Goal: Use online tool/utility: Utilize a website feature to perform a specific function

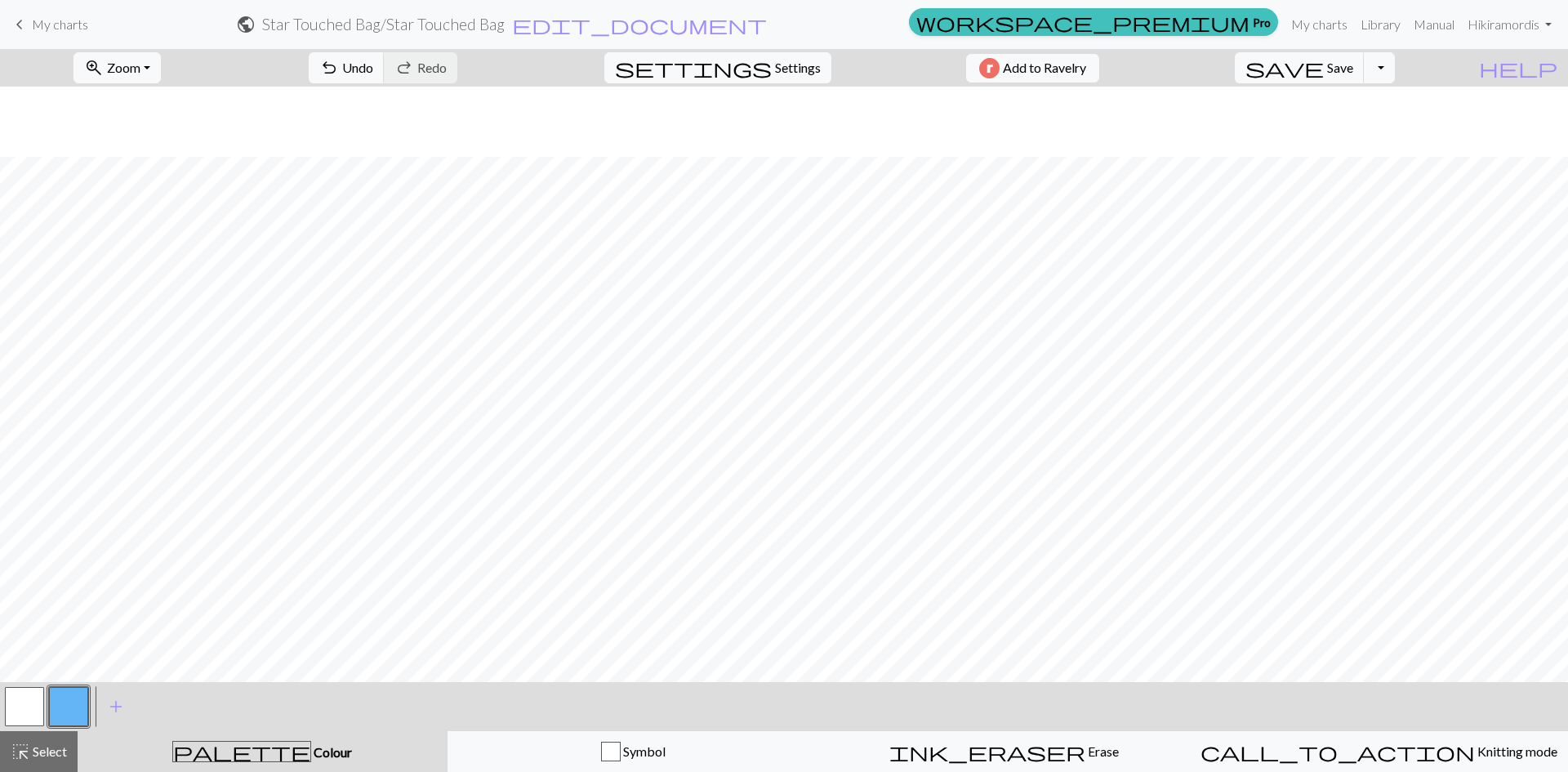
scroll to position [70, 0]
click at [64, 699] on button "button" at bounding box center [69, 707] width 40 height 40
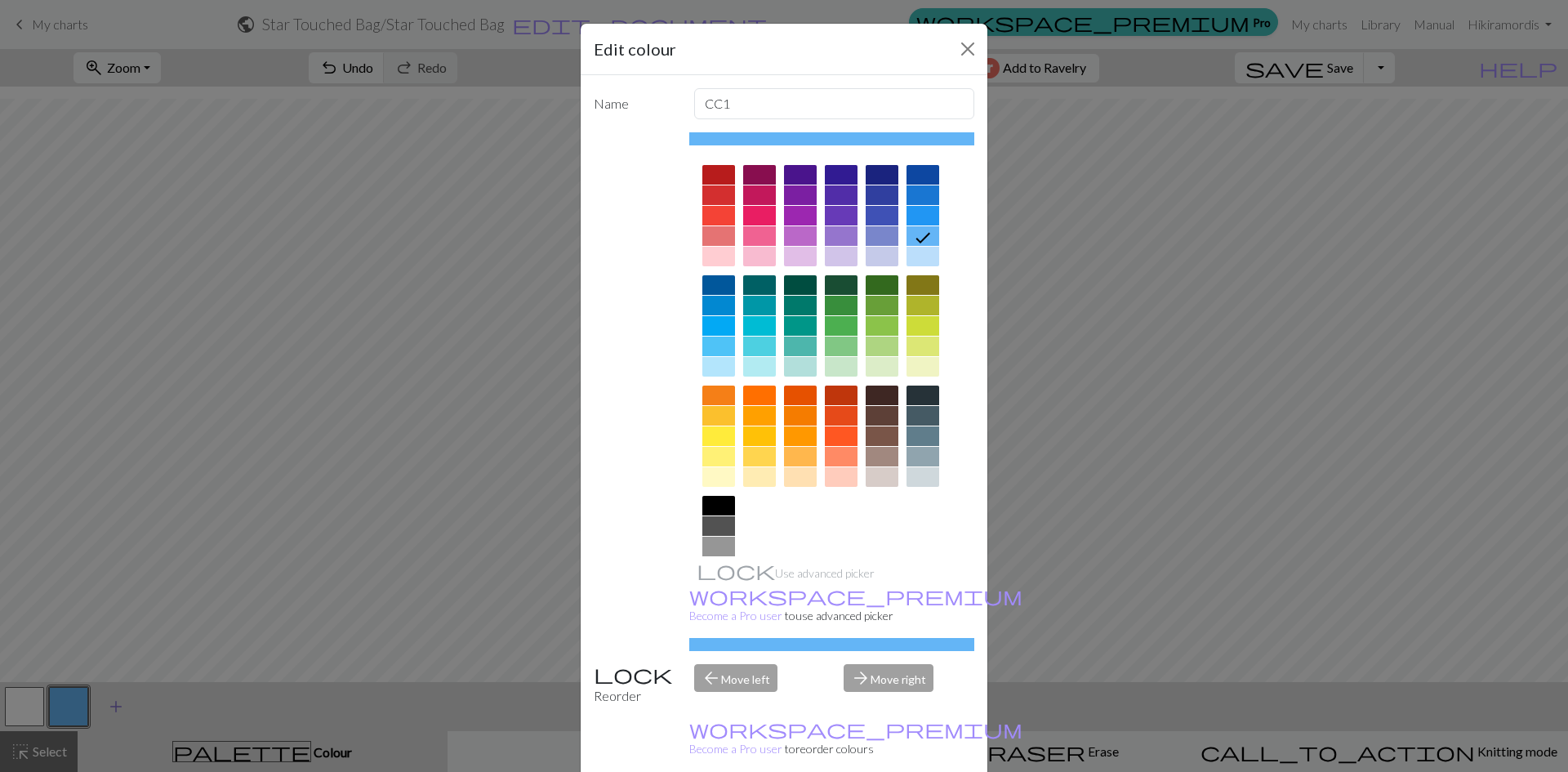
drag, startPoint x: 114, startPoint y: 677, endPoint x: 98, endPoint y: 689, distance: 20.0
click at [114, 676] on div "Edit colour Name CC1 Use advanced picker workspace_premium Become a Pro user to…" at bounding box center [784, 386] width 1568 height 772
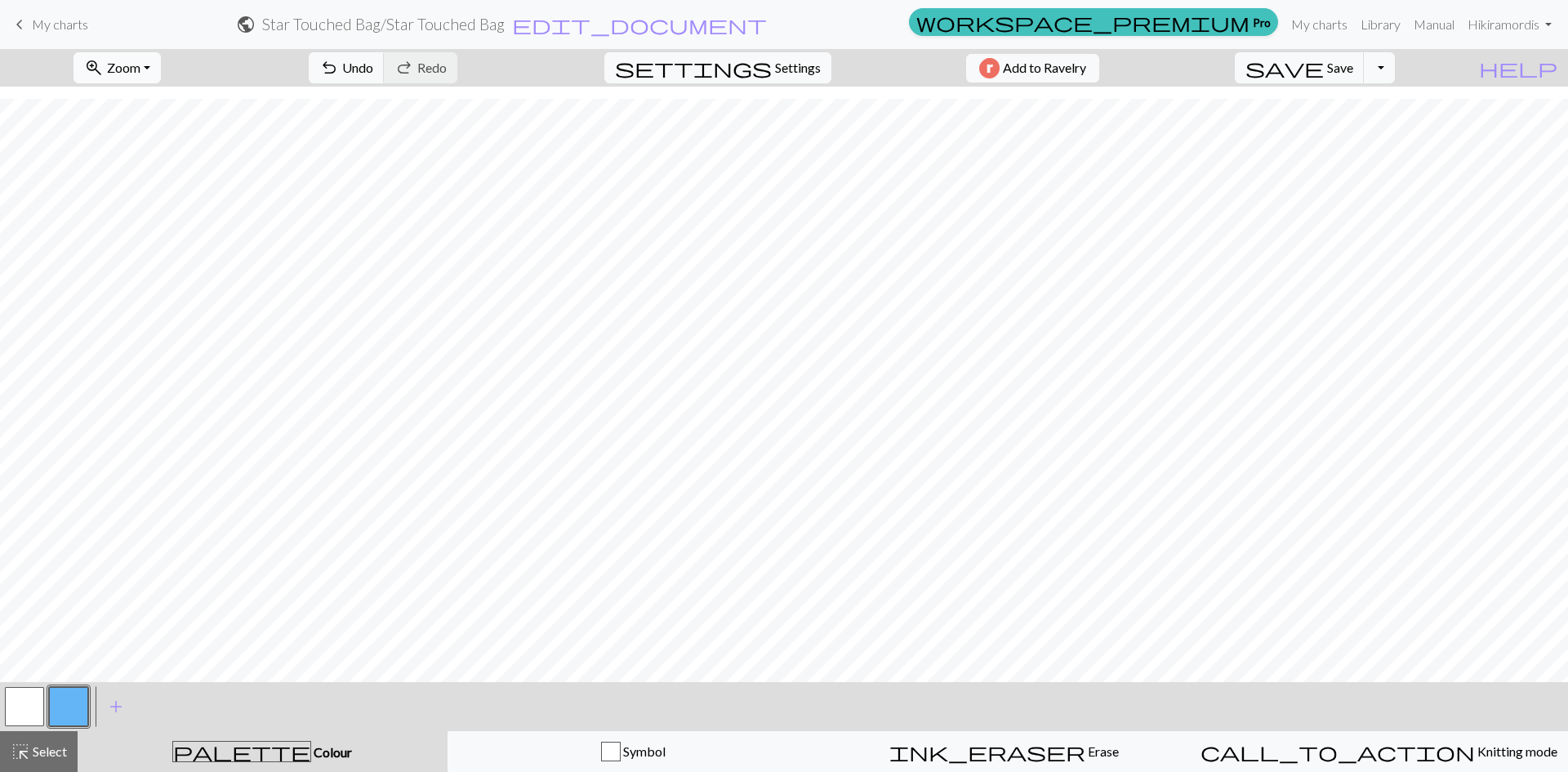
click at [161, 70] on button "zoom_in Zoom Zoom" at bounding box center [117, 68] width 88 height 31
click at [163, 133] on button "Fit width" at bounding box center [138, 130] width 129 height 26
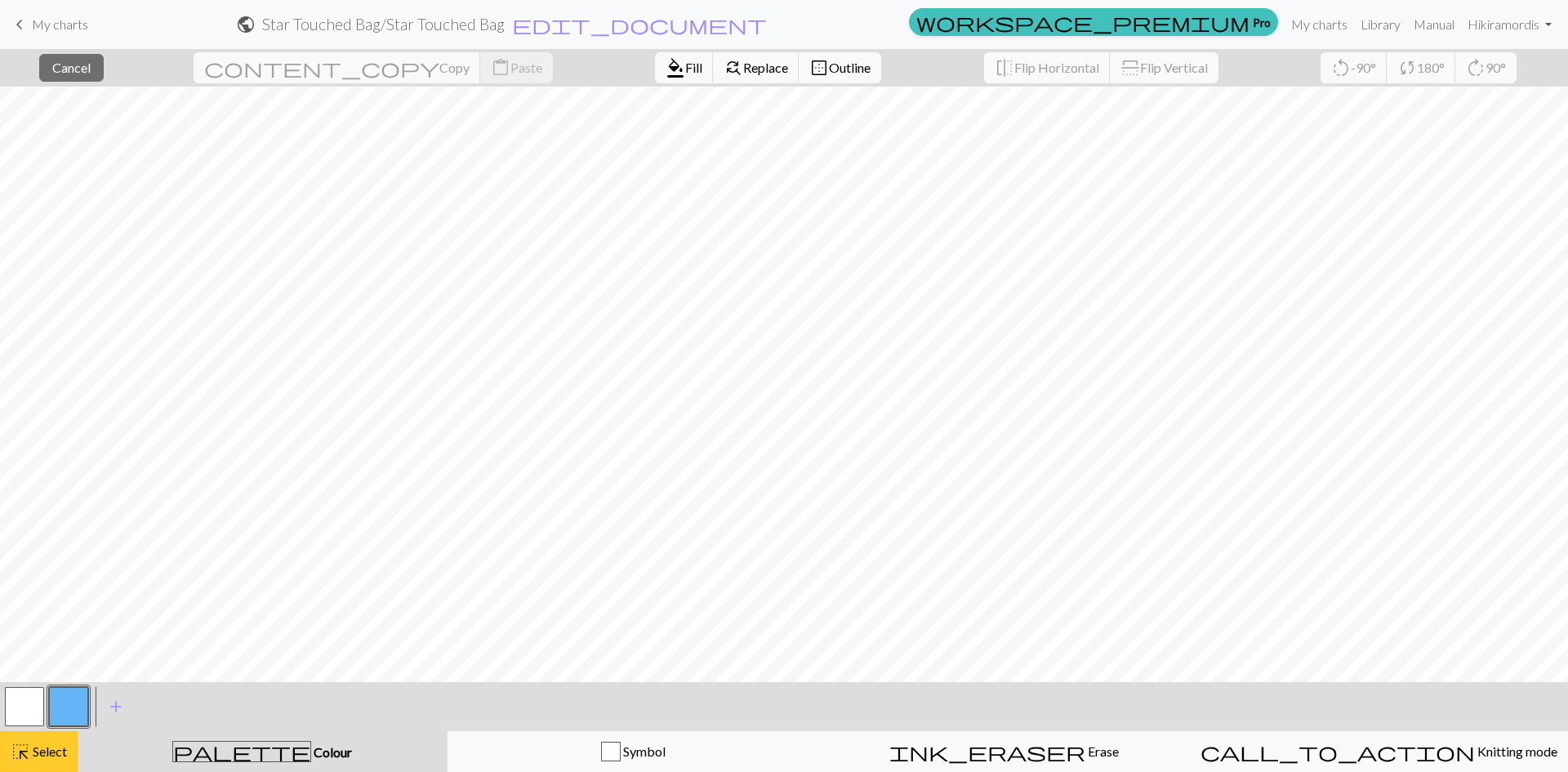
click at [33, 755] on span "Select" at bounding box center [48, 751] width 37 height 15
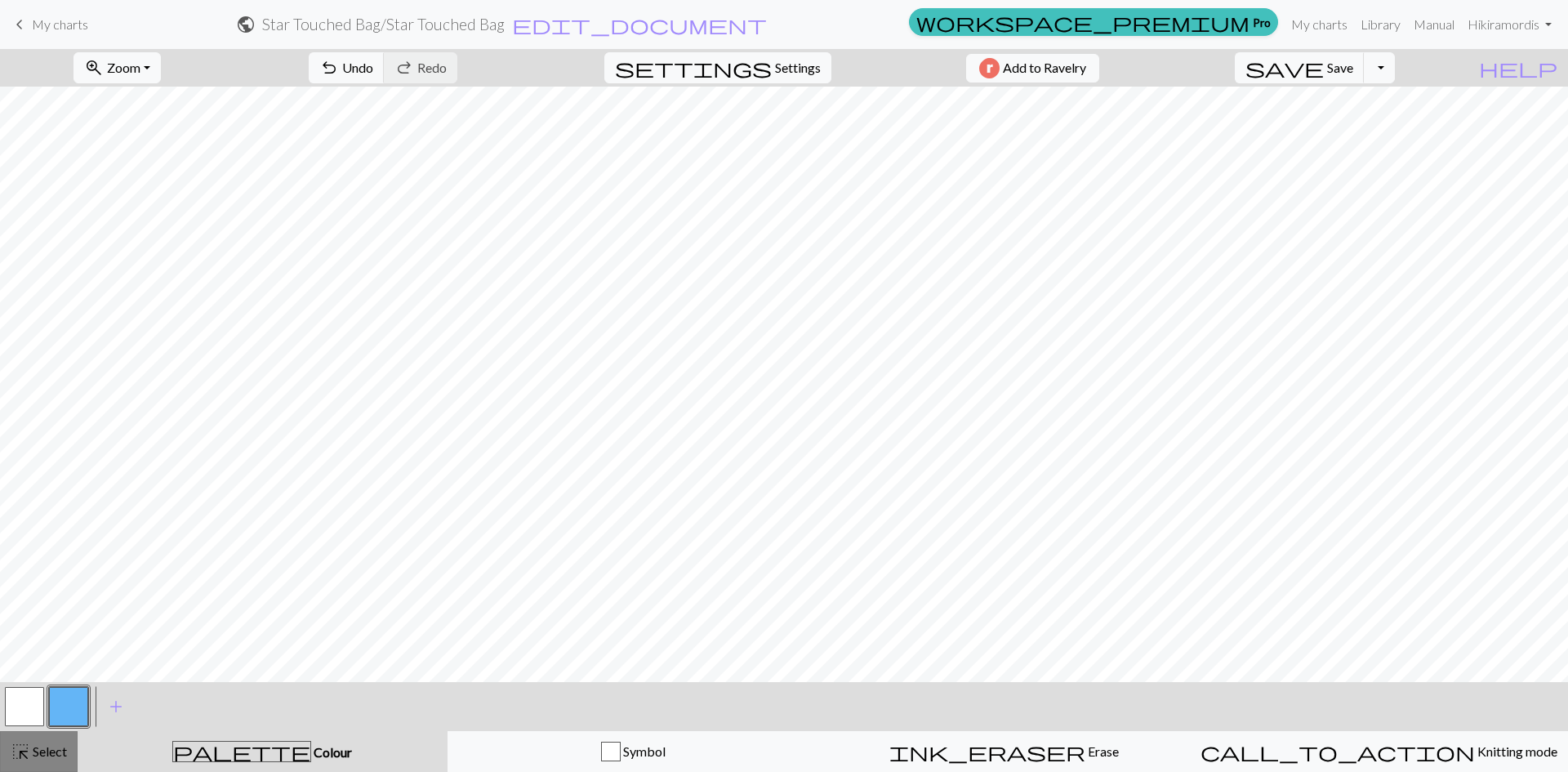
click at [33, 746] on span "Select" at bounding box center [48, 751] width 37 height 15
click at [46, 738] on button "highlight_alt Select Select" at bounding box center [39, 751] width 77 height 40
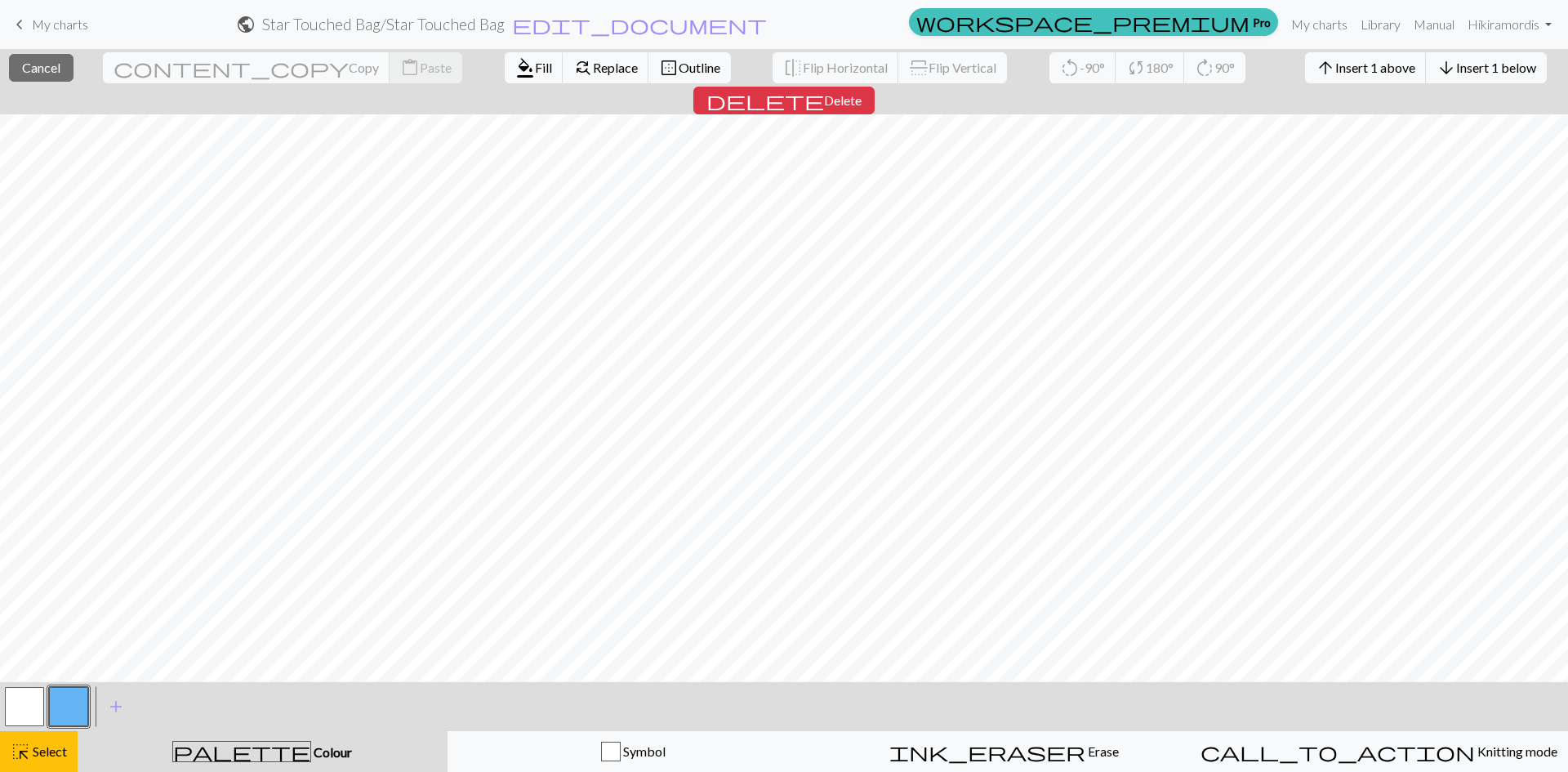
click at [31, 702] on button "button" at bounding box center [25, 707] width 40 height 40
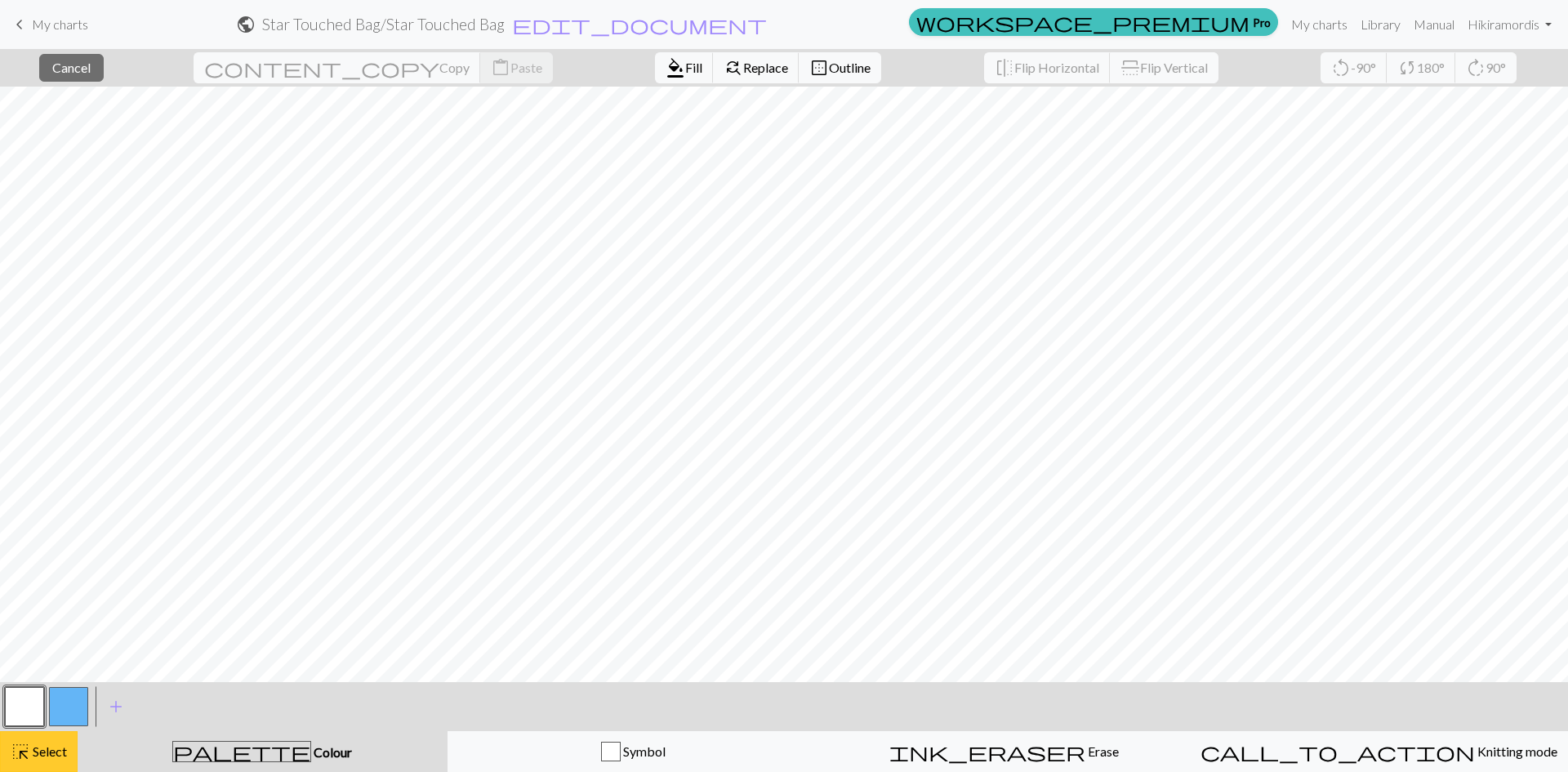
click at [35, 756] on span "Select" at bounding box center [48, 751] width 37 height 15
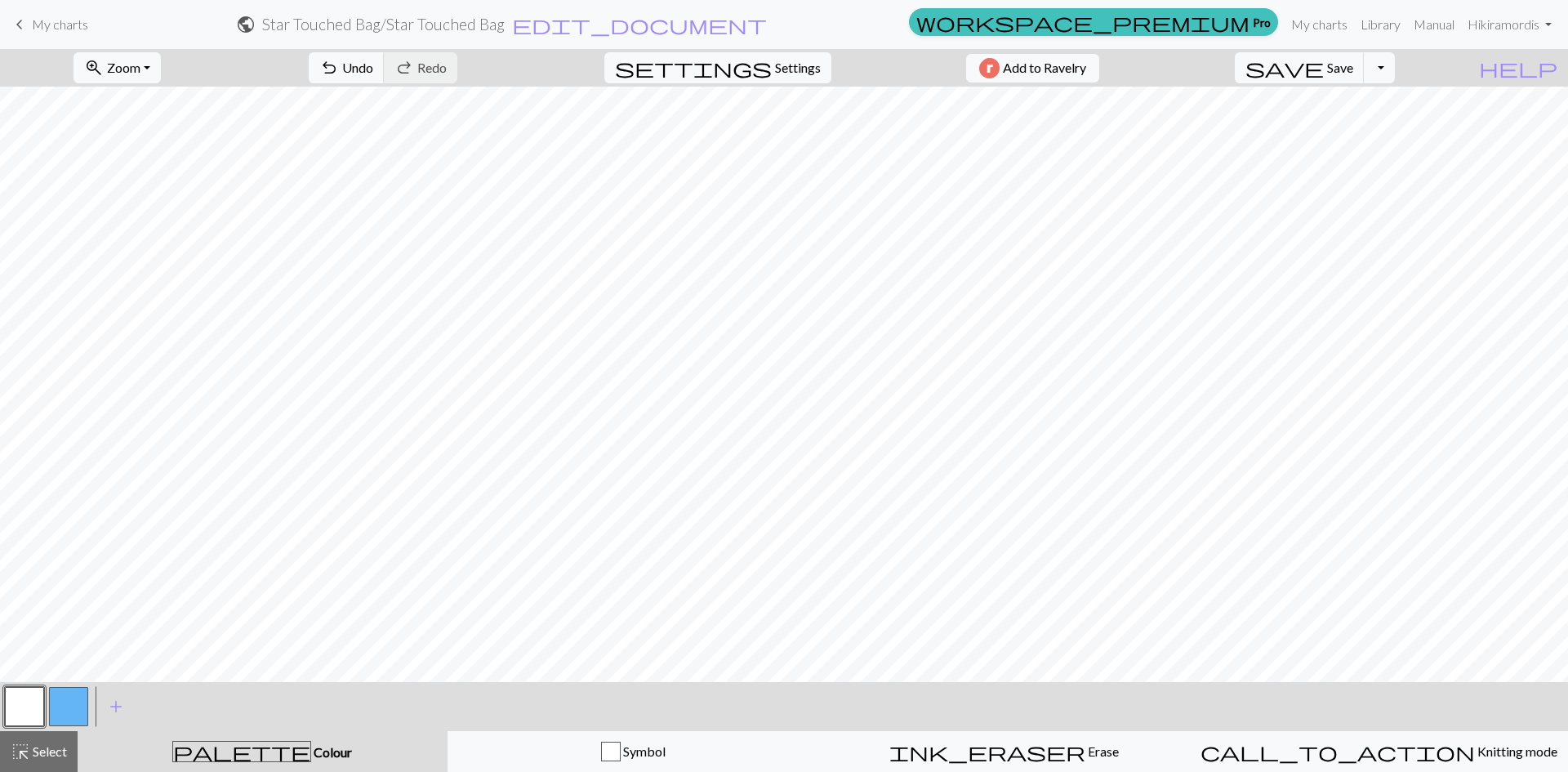
click at [28, 699] on button "button" at bounding box center [25, 707] width 40 height 40
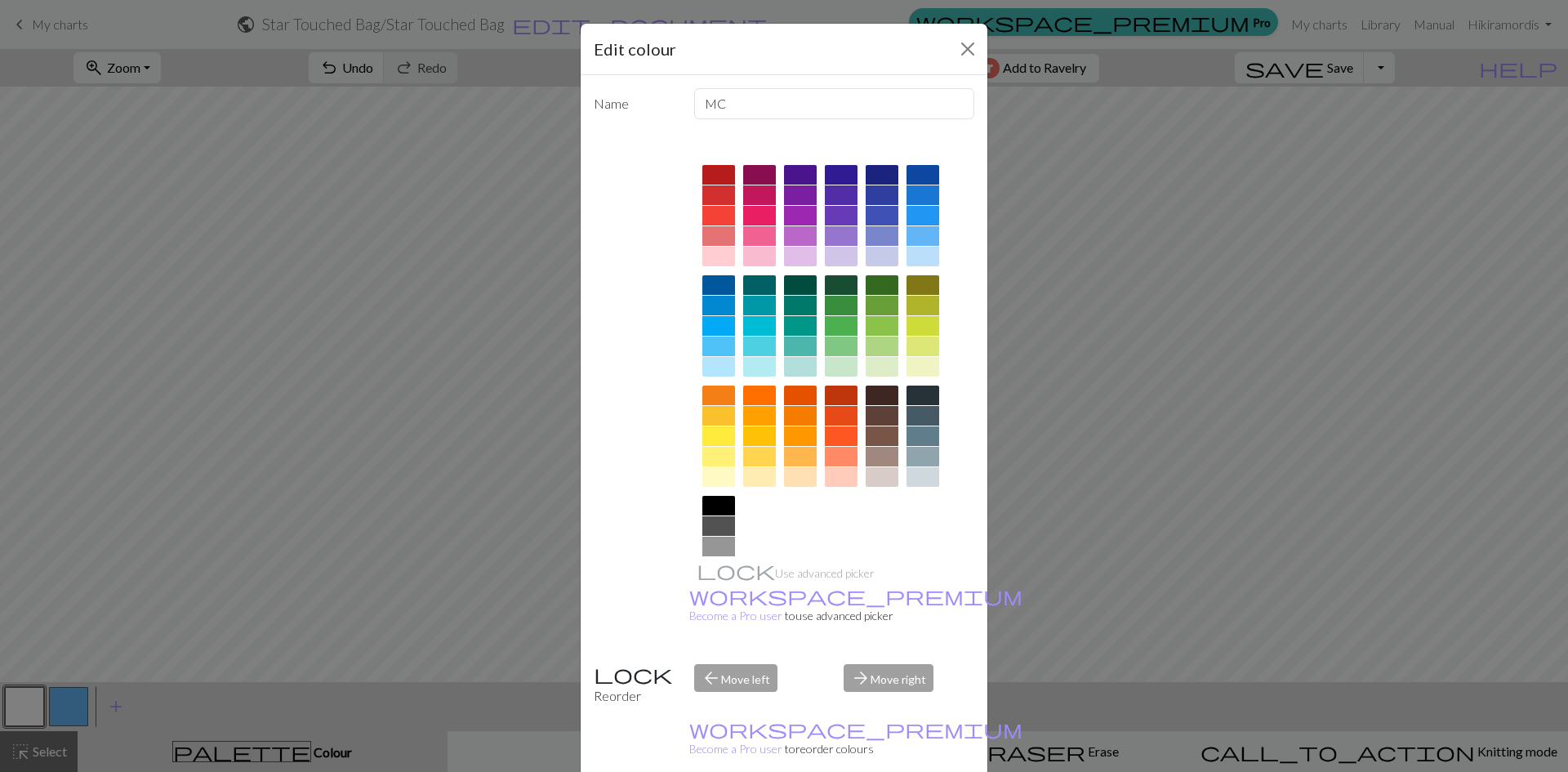
click at [20, 697] on div "Edit colour Name MC Use advanced picker workspace_premium Become a Pro user to …" at bounding box center [784, 386] width 1568 height 772
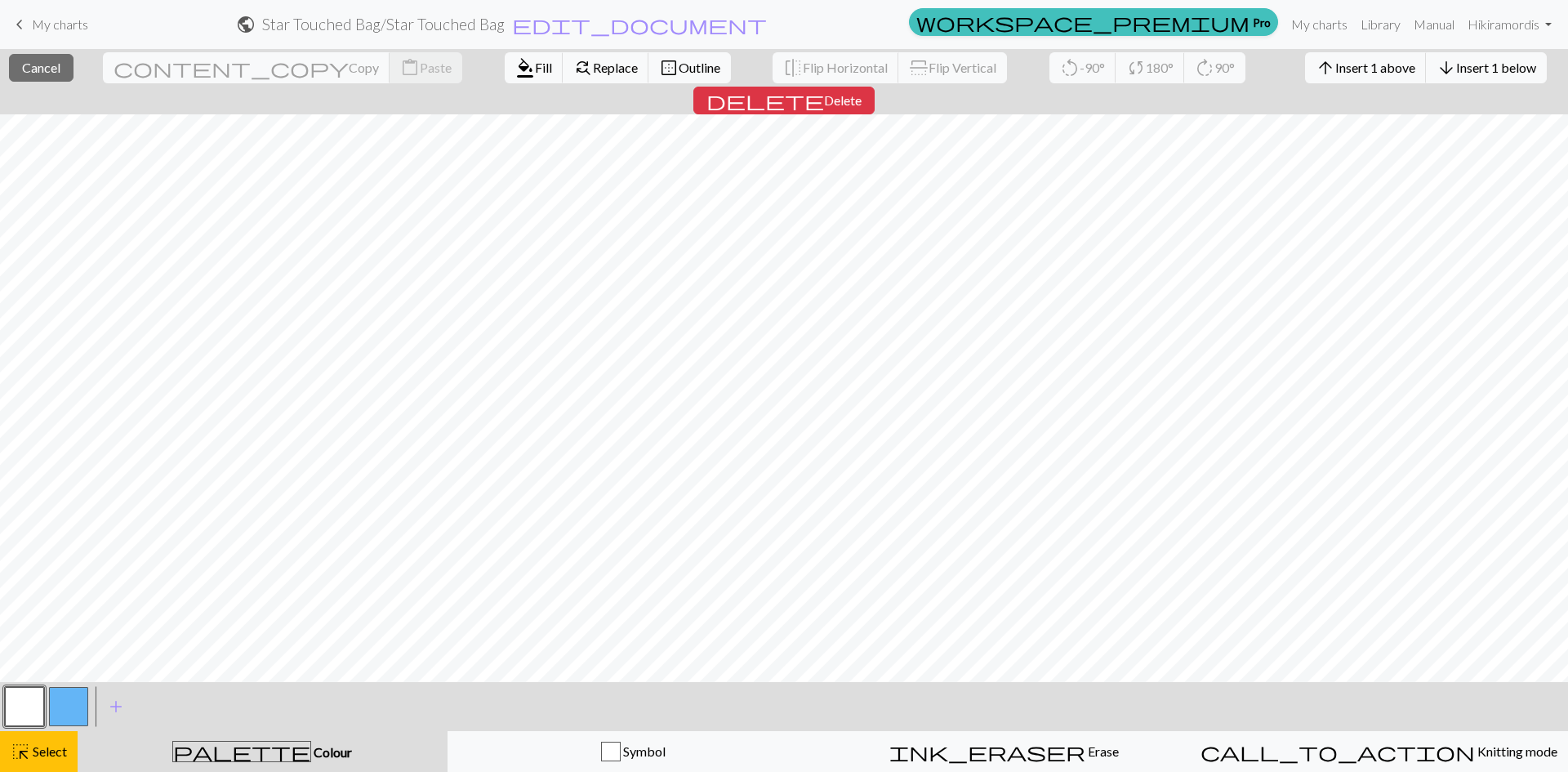
click at [69, 695] on button "button" at bounding box center [69, 707] width 40 height 40
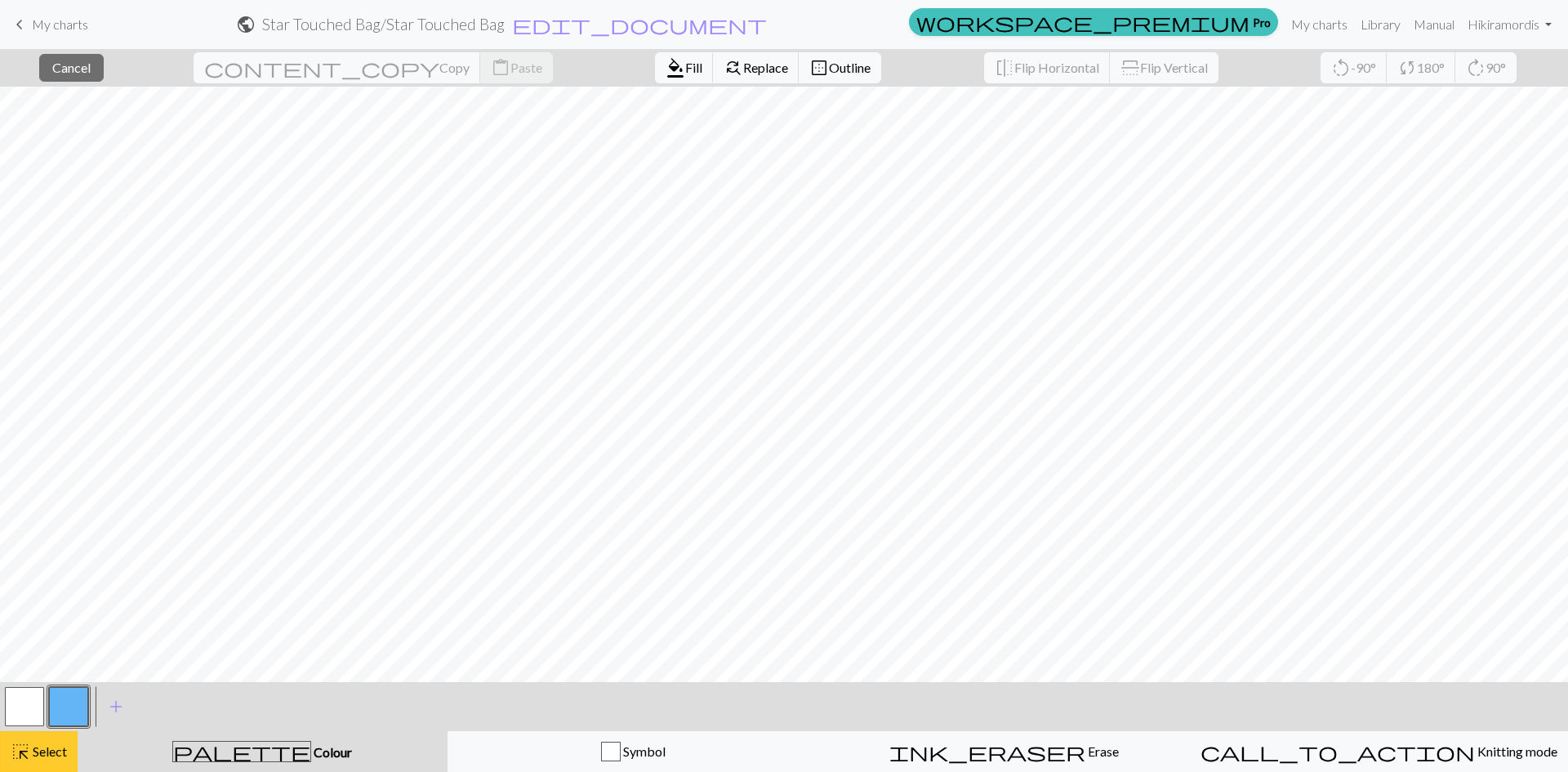
click at [40, 753] on span "Select" at bounding box center [48, 751] width 37 height 15
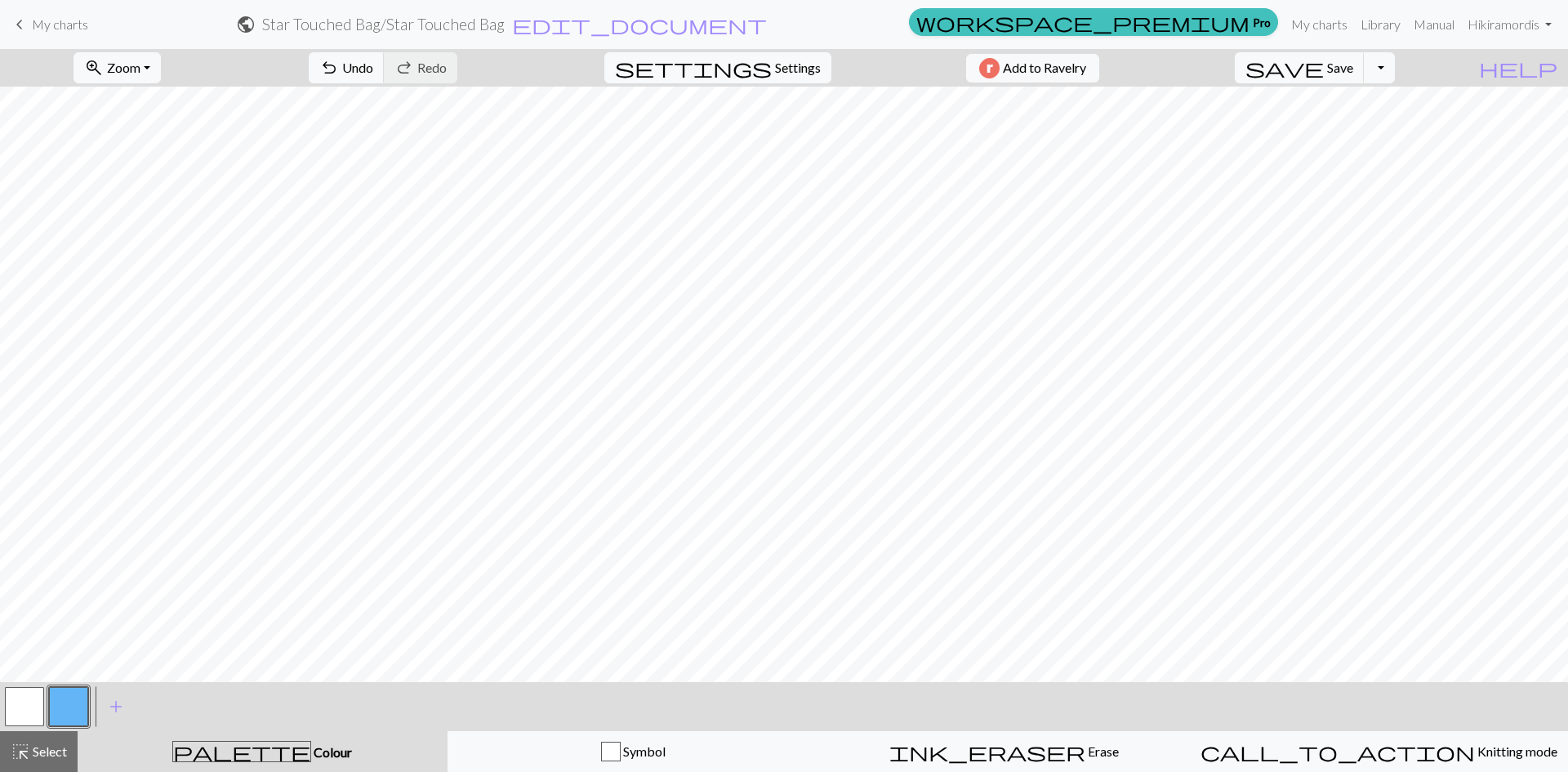
click at [73, 710] on button "button" at bounding box center [69, 707] width 40 height 40
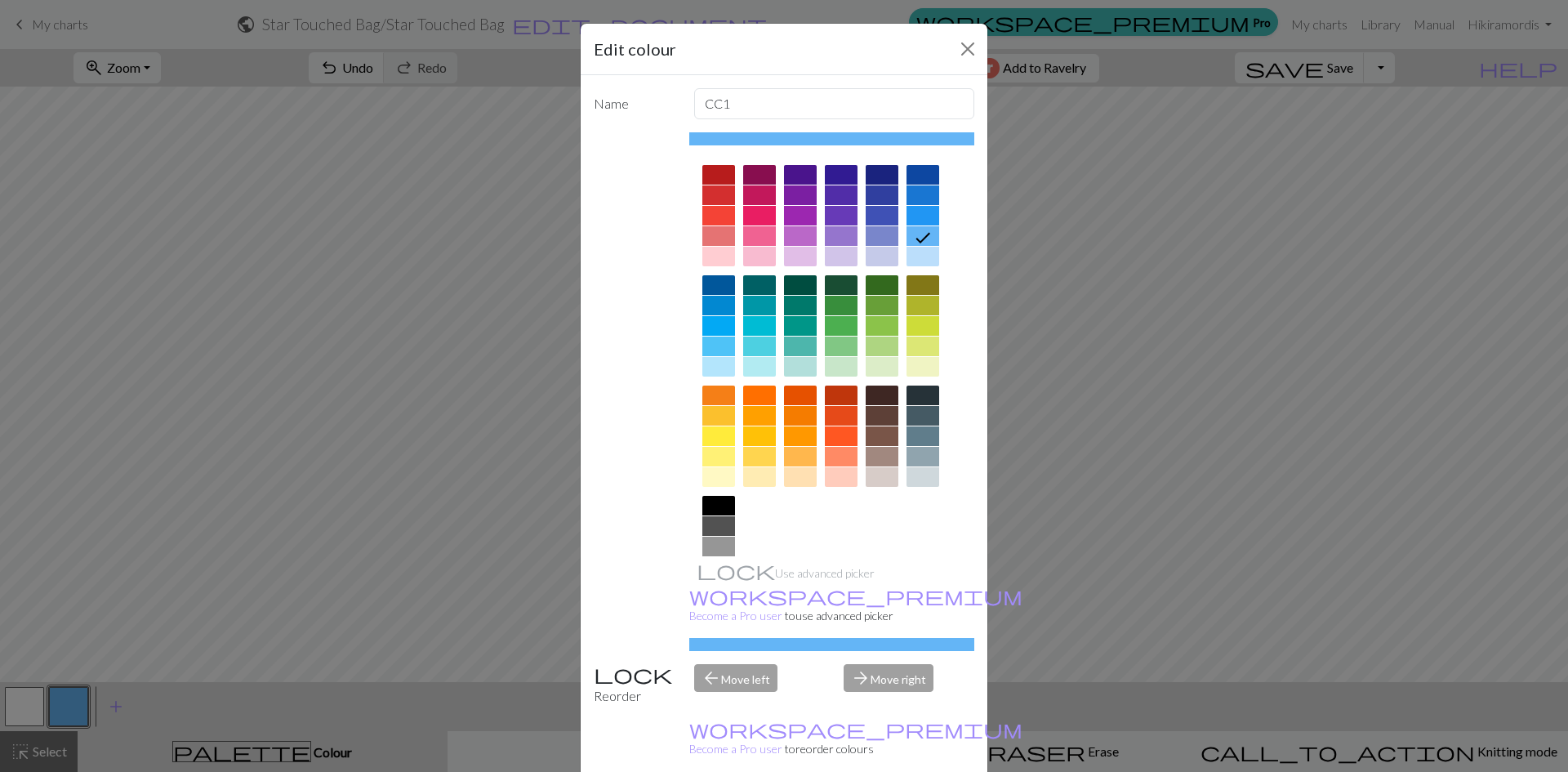
click at [128, 710] on div "Edit colour Name CC1 Use advanced picker workspace_premium Become a Pro user to…" at bounding box center [784, 386] width 1568 height 772
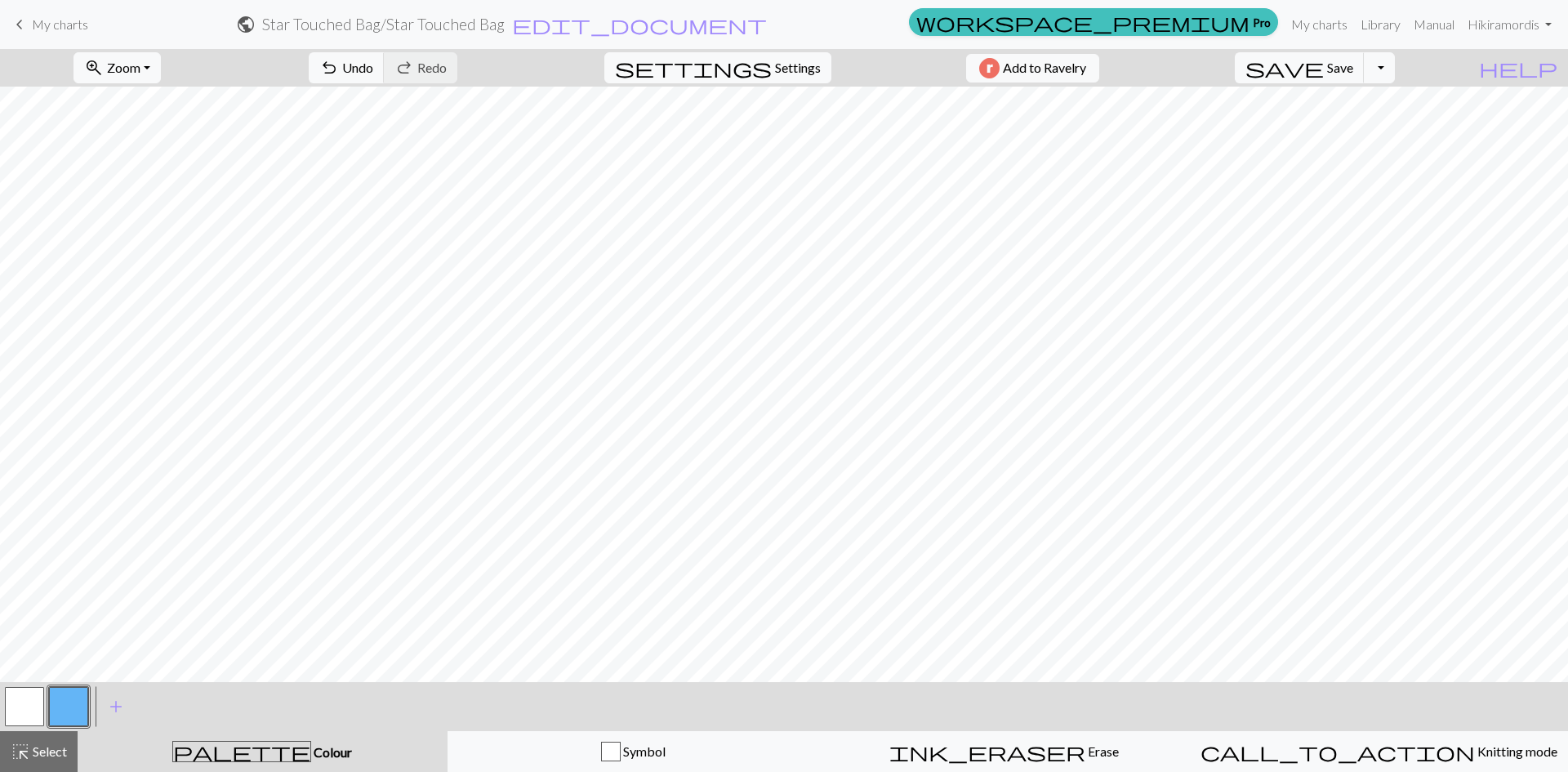
click at [32, 720] on button "button" at bounding box center [25, 707] width 40 height 40
click at [39, 738] on button "highlight_alt Select Select" at bounding box center [39, 751] width 77 height 40
click at [41, 740] on button "highlight_alt Select Select" at bounding box center [39, 751] width 77 height 40
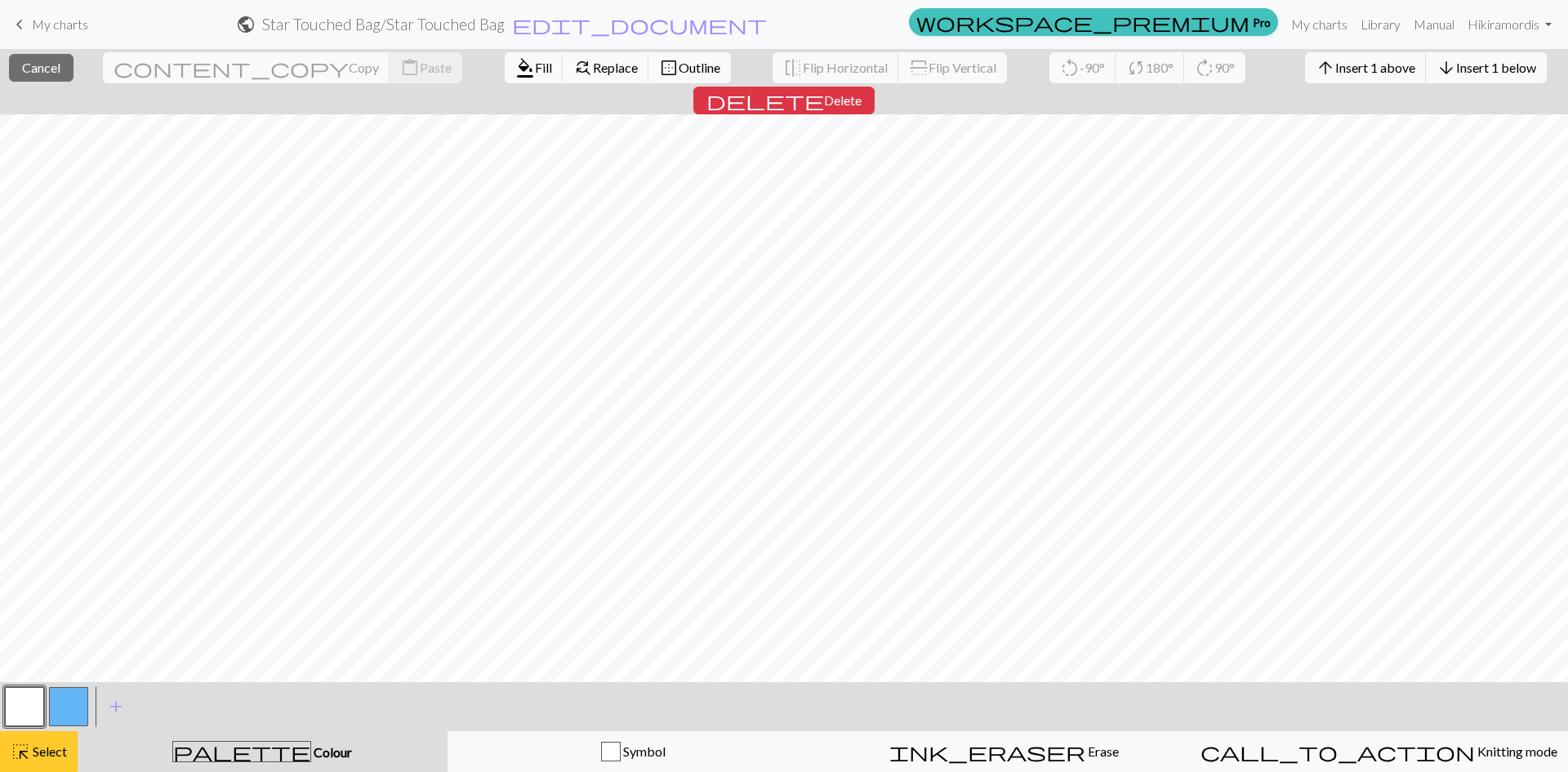
click at [24, 757] on span "highlight_alt" at bounding box center [20, 751] width 20 height 23
